Goal: Complete application form

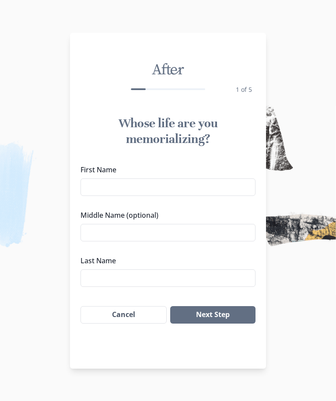
click at [216, 192] on input "First Name" at bounding box center [167, 186] width 175 height 17
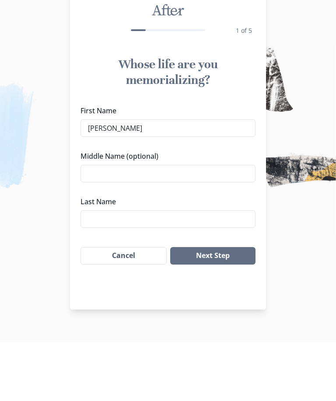
type input "[PERSON_NAME]"
click at [164, 269] on input "Last Name" at bounding box center [167, 277] width 175 height 17
type input "[PERSON_NAME]"
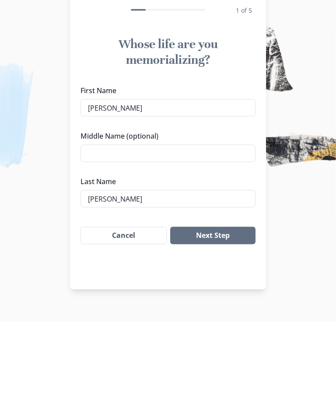
click at [236, 306] on button "Next Step" at bounding box center [212, 314] width 85 height 17
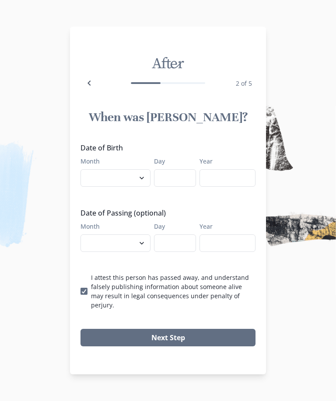
click at [132, 184] on select "January February March April May June July August September October November De…" at bounding box center [115, 177] width 70 height 17
select select "9"
click at [172, 186] on input "Day" at bounding box center [175, 177] width 42 height 17
type input "2"
click at [227, 181] on input "Year" at bounding box center [227, 177] width 56 height 17
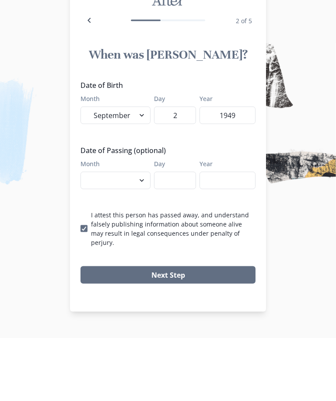
type input "1949"
click at [132, 234] on select "January February March April May June July August September October November De…" at bounding box center [115, 242] width 70 height 17
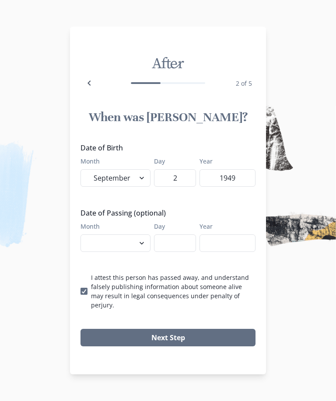
select select "8"
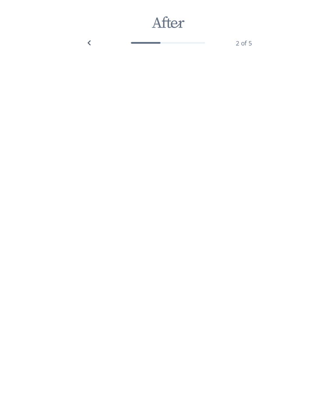
select select "9"
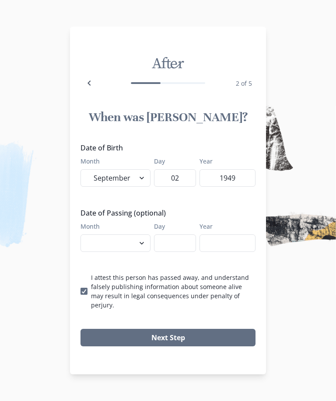
click at [132, 248] on select "January February March April May June July August September October November De…" at bounding box center [115, 242] width 70 height 17
select select "8"
click at [174, 243] on input "Day" at bounding box center [175, 242] width 42 height 17
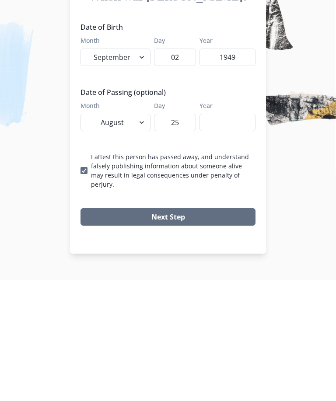
type input "25"
click at [225, 234] on input "Year" at bounding box center [227, 242] width 56 height 17
type input "2025"
click at [240, 329] on button "Next Step" at bounding box center [167, 337] width 175 height 17
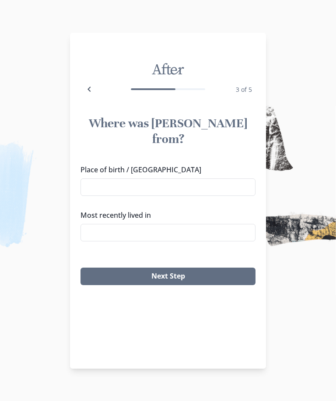
click at [92, 88] on icon "Back" at bounding box center [89, 89] width 10 height 10
select select "9"
select select "8"
